Goal: Navigation & Orientation: Go to known website

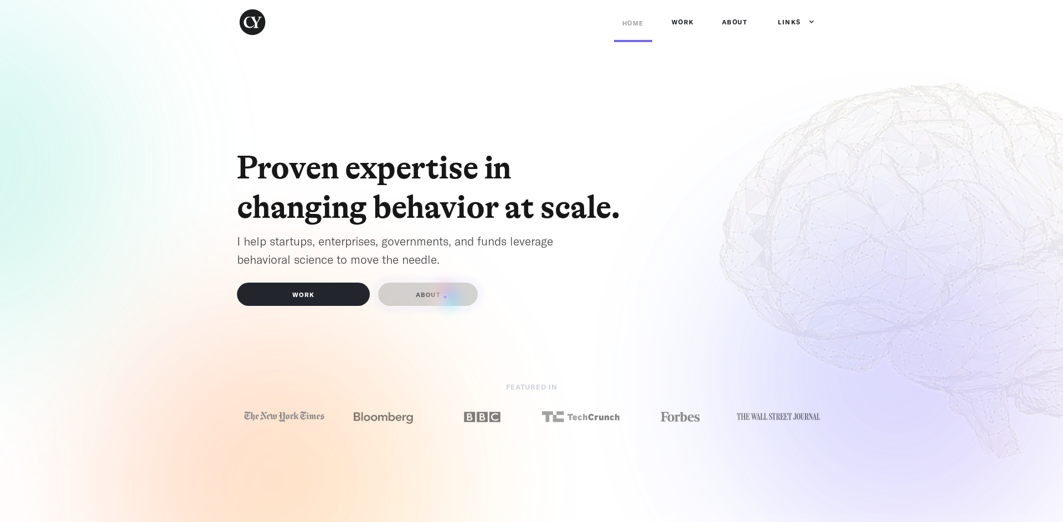
click at [445, 297] on link "ABOUT" at bounding box center [428, 293] width 100 height 23
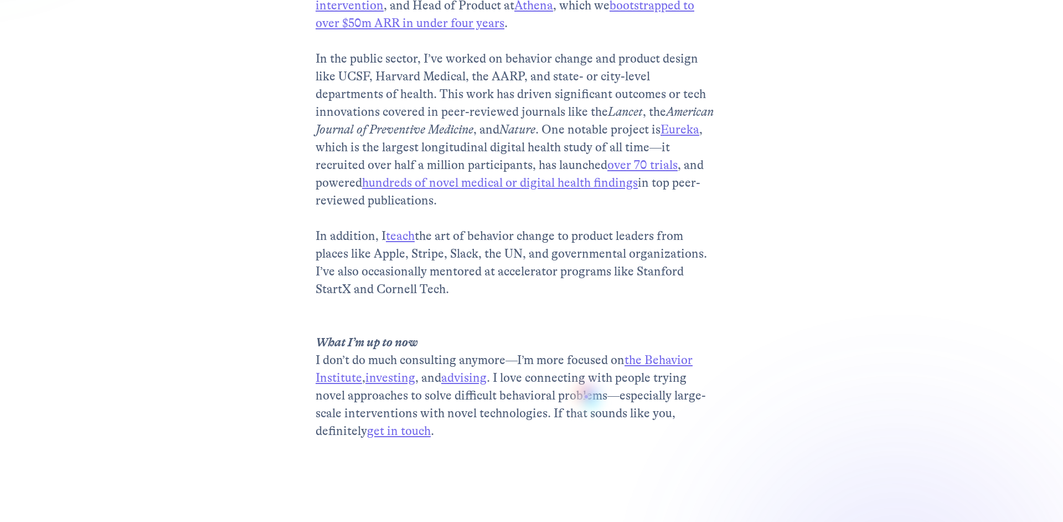
scroll to position [425, 0]
click at [385, 377] on link "investing" at bounding box center [390, 376] width 50 height 14
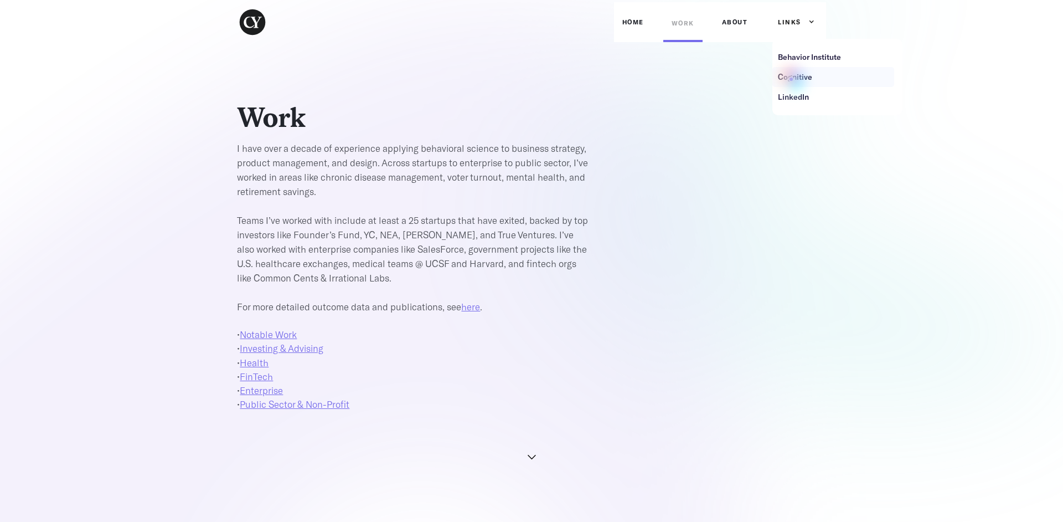
click at [791, 79] on div "Cognitive" at bounding box center [795, 76] width 34 height 11
